Goal: Download file/media

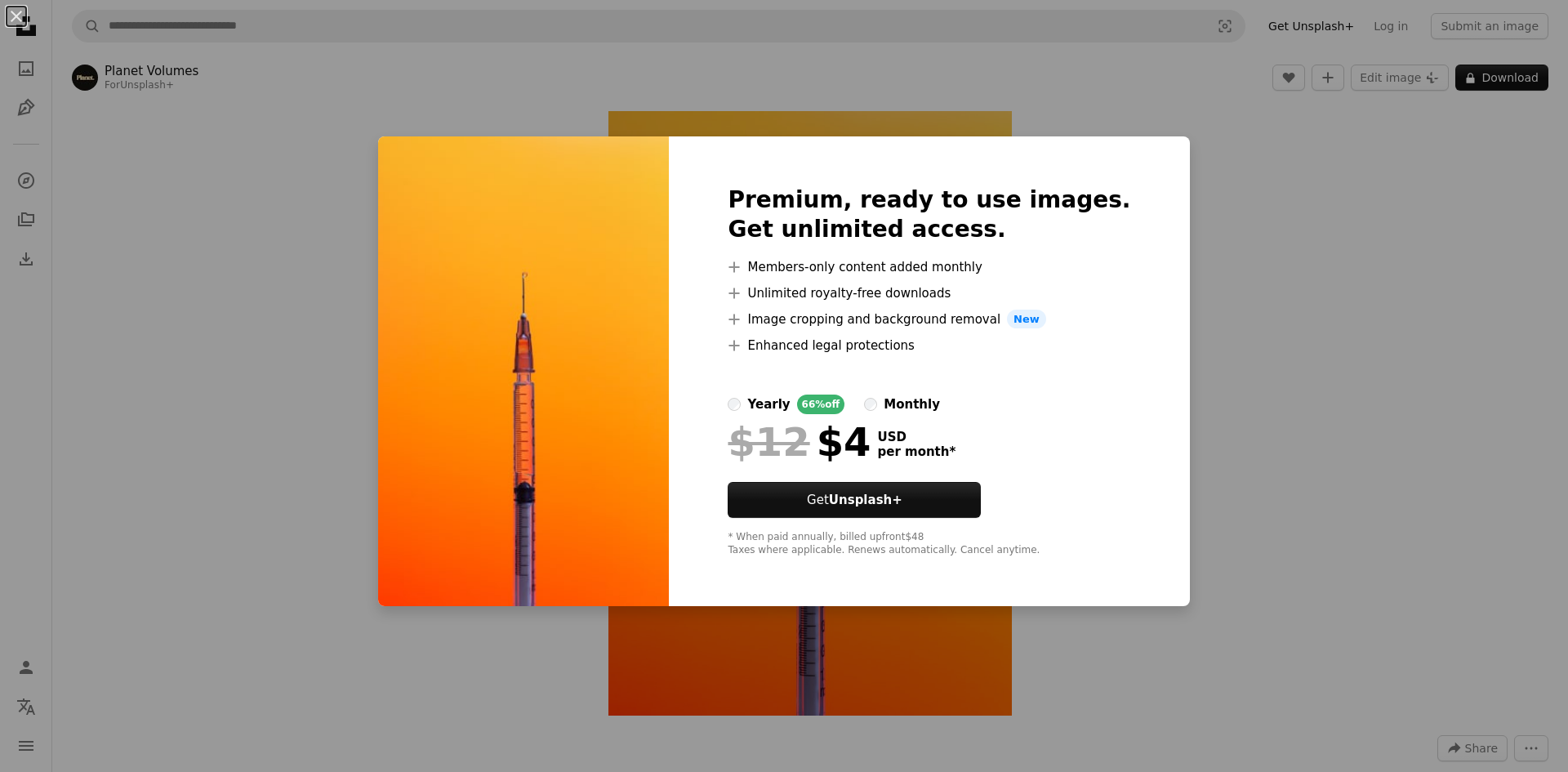
click at [1257, 374] on div "An X shape Premium, ready to use images. Get unlimited access. A plus sign Memb…" at bounding box center [784, 386] width 1568 height 772
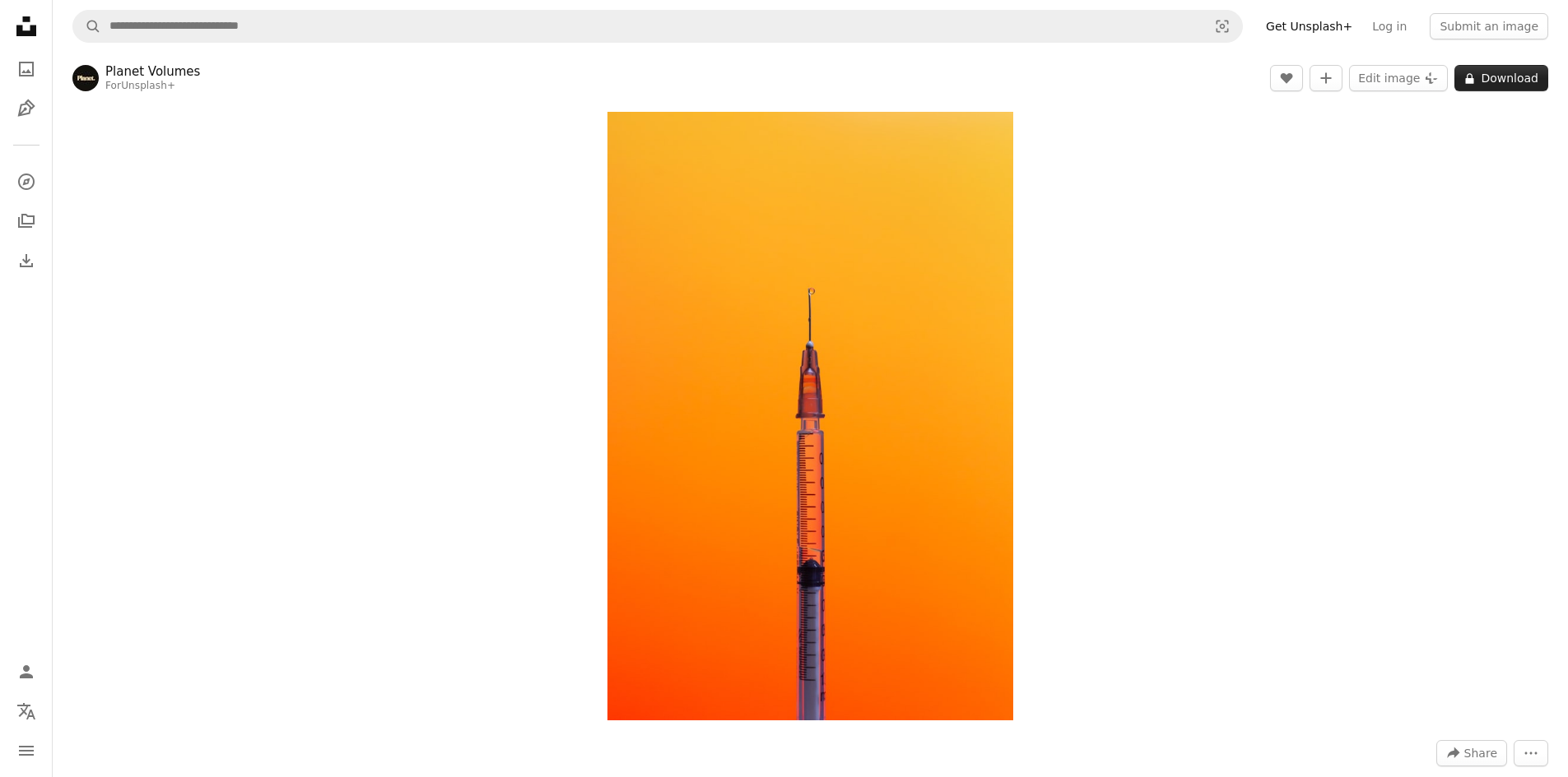
drag, startPoint x: 936, startPoint y: 257, endPoint x: 1517, endPoint y: 75, distance: 608.8
click at [1517, 75] on button "A lock Download" at bounding box center [1502, 78] width 94 height 26
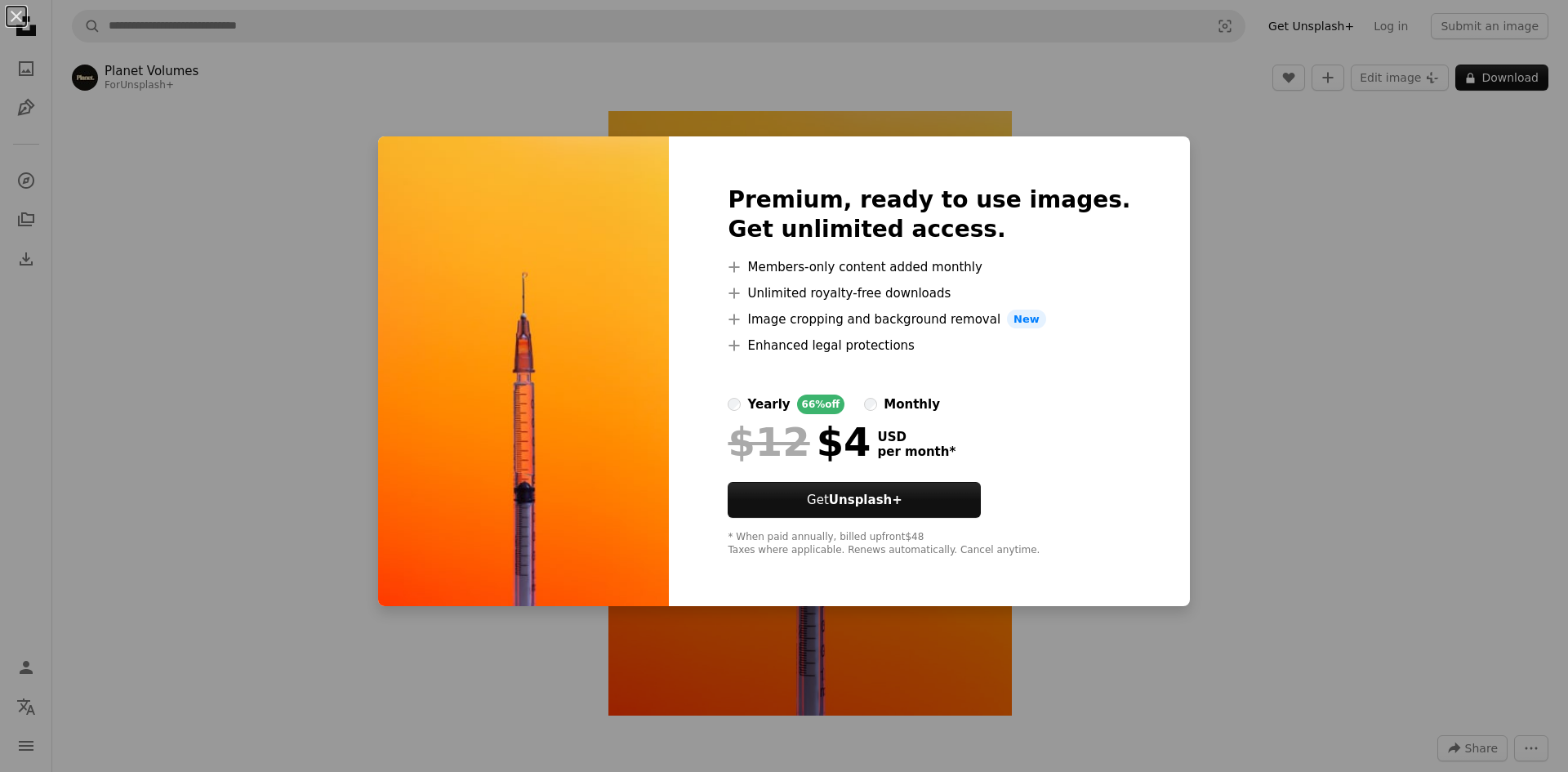
click at [964, 106] on div "An X shape Premium, ready to use images. Get unlimited access. A plus sign Memb…" at bounding box center [784, 386] width 1568 height 772
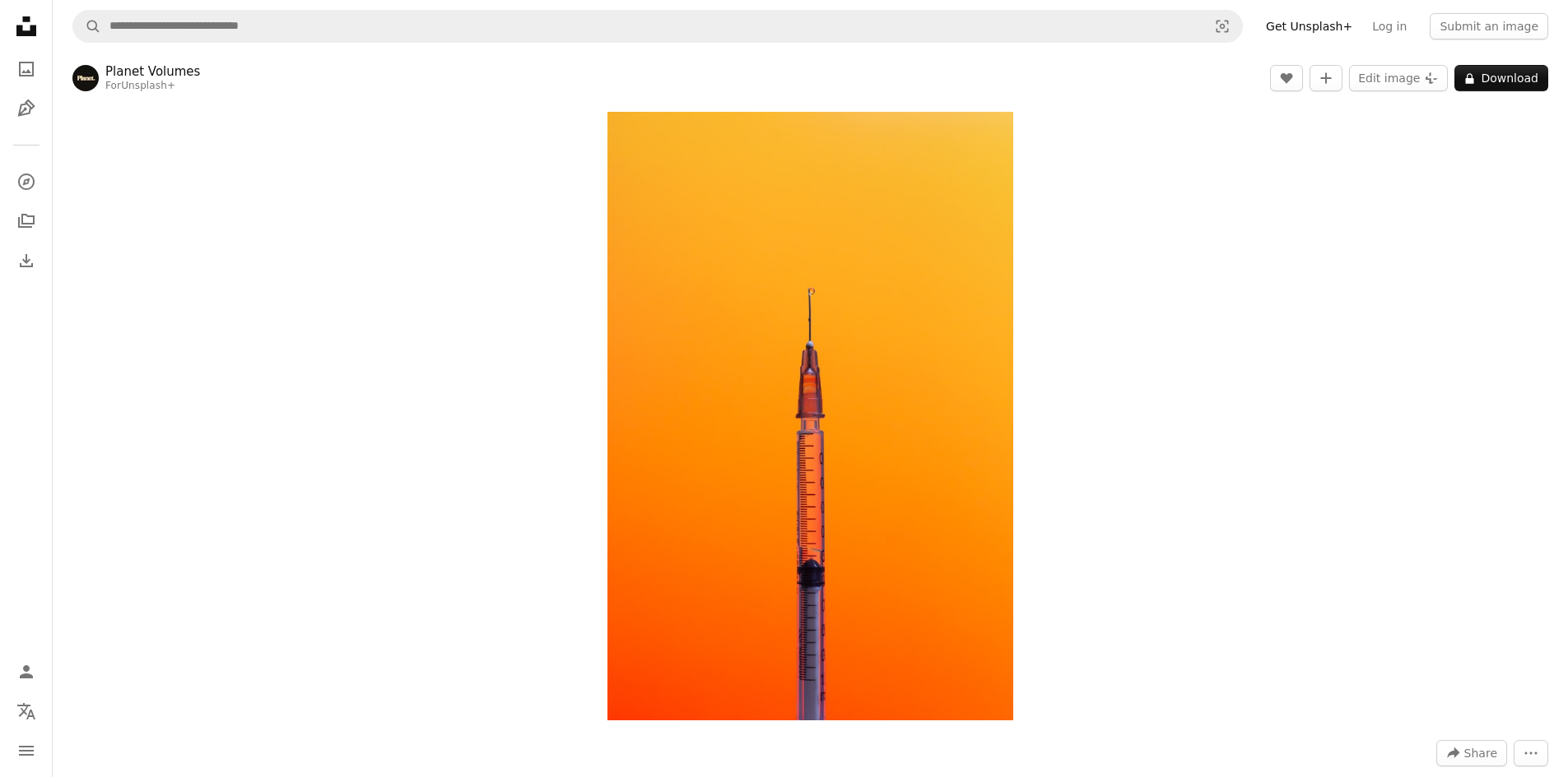
drag, startPoint x: 913, startPoint y: 153, endPoint x: 1238, endPoint y: 265, distance: 343.8
click at [1238, 265] on div "Zoom in" at bounding box center [810, 416] width 1515 height 625
click at [936, 284] on img "Zoom in on this image" at bounding box center [810, 415] width 406 height 609
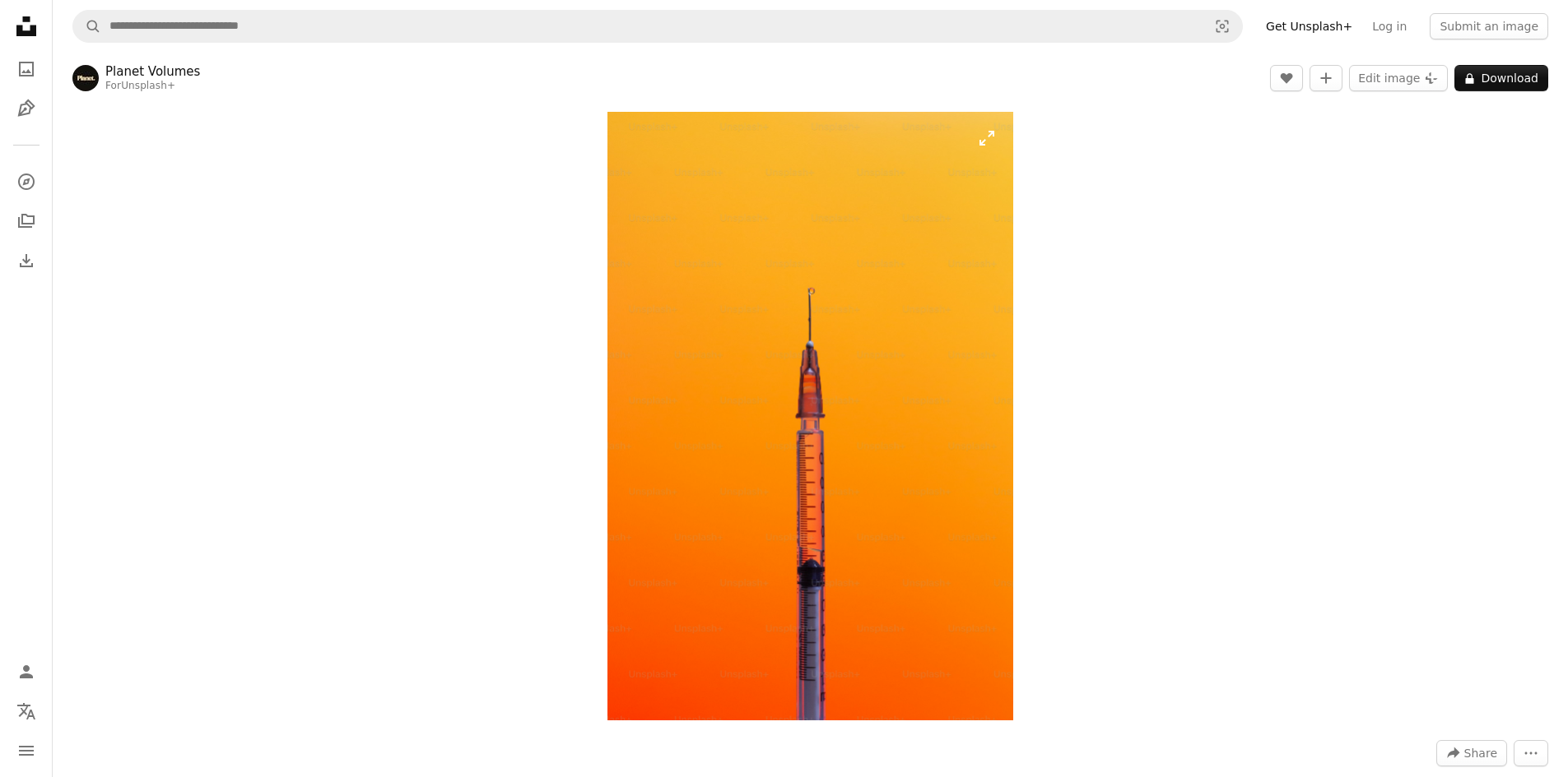
click at [936, 284] on img "Zoom in on this image" at bounding box center [810, 415] width 406 height 609
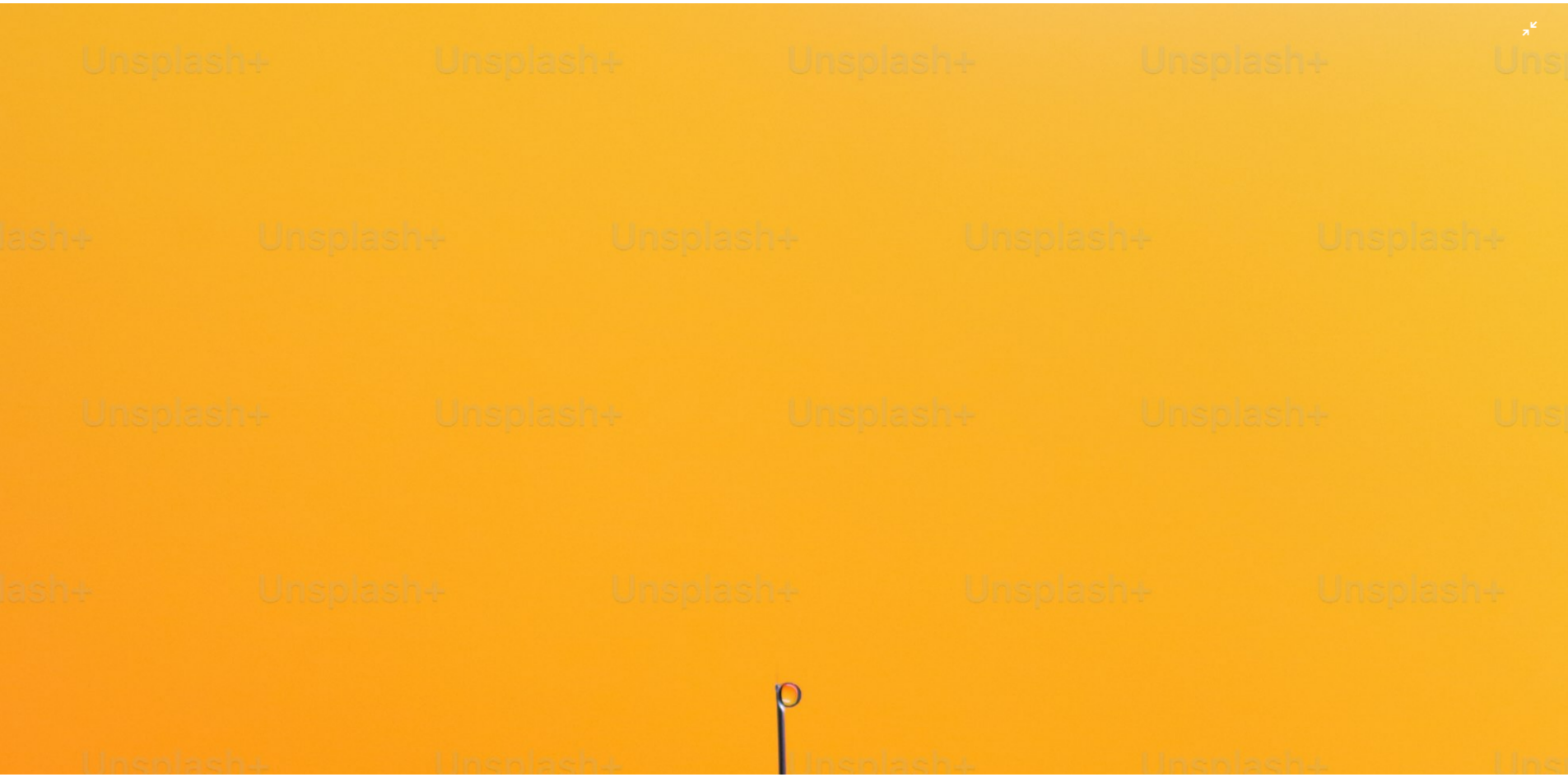
scroll to position [779, 0]
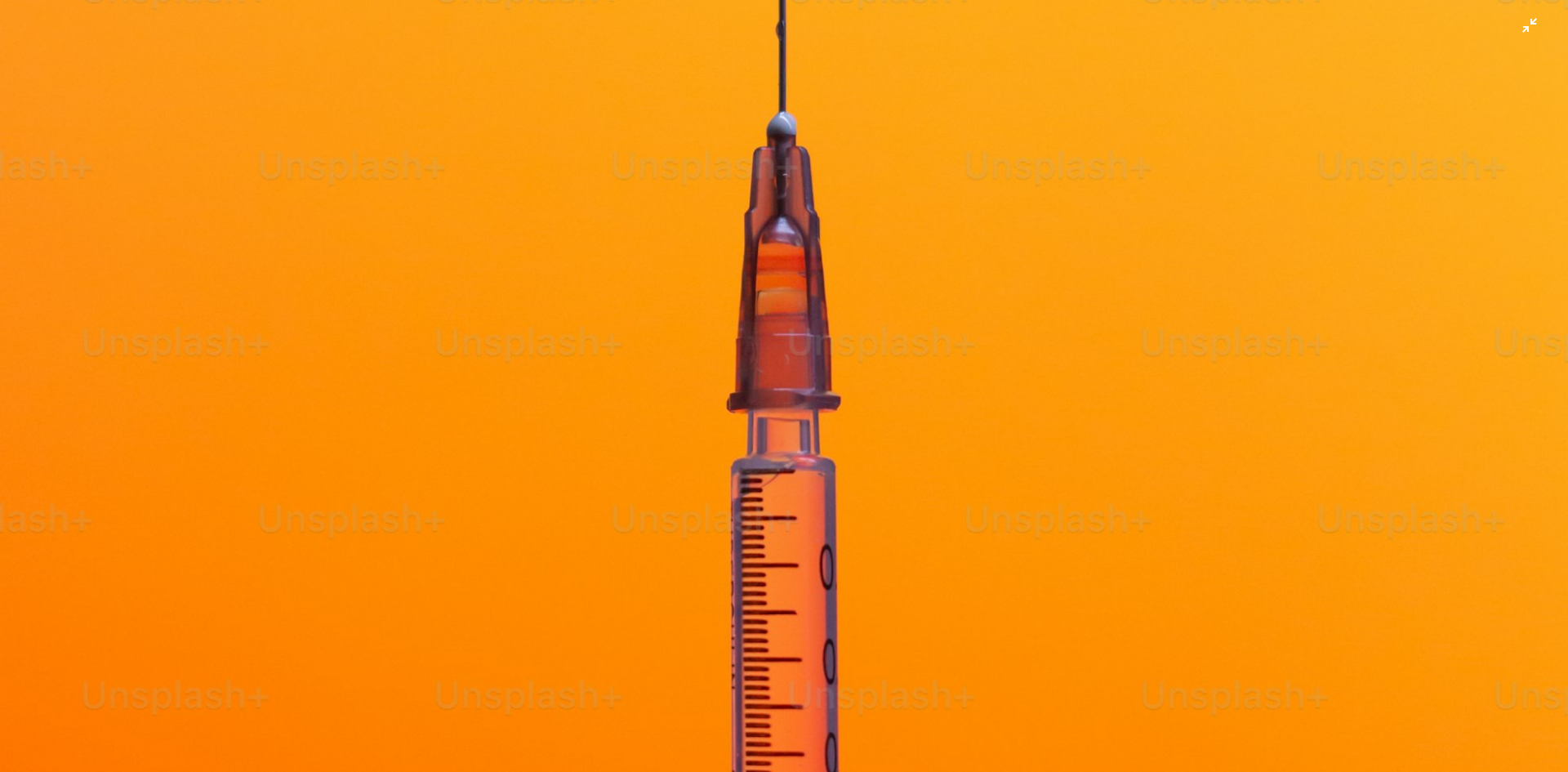
click at [858, 319] on img "Zoom out on this image" at bounding box center [784, 403] width 1570 height 2356
